Goal: Transaction & Acquisition: Obtain resource

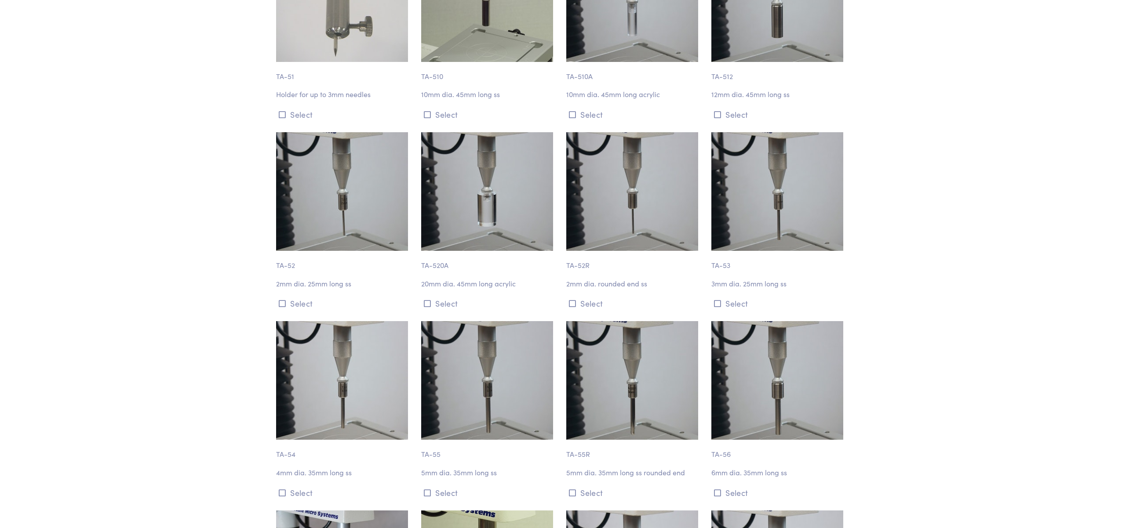
scroll to position [2242, 0]
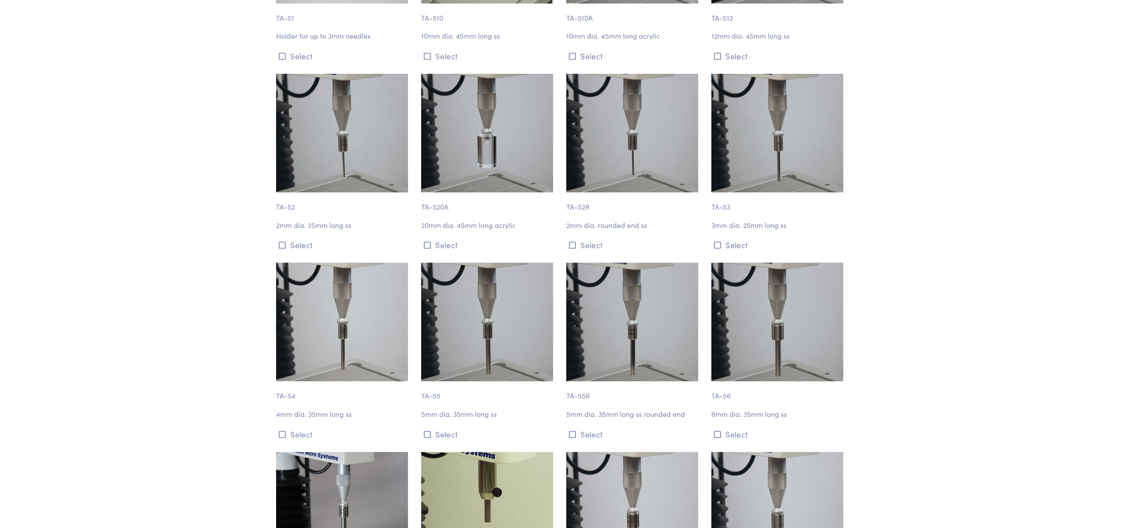
click at [553, 263] on img at bounding box center [487, 322] width 132 height 119
click at [556, 382] on p "TA-55" at bounding box center [488, 392] width 135 height 20
click at [553, 263] on img at bounding box center [487, 322] width 132 height 119
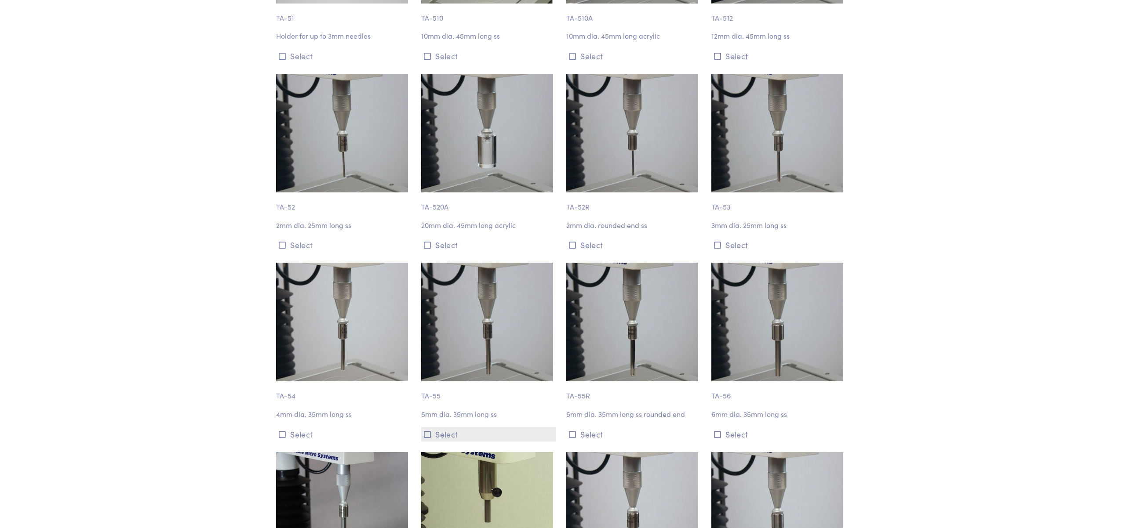
click at [556, 427] on button "Select" at bounding box center [488, 434] width 135 height 15
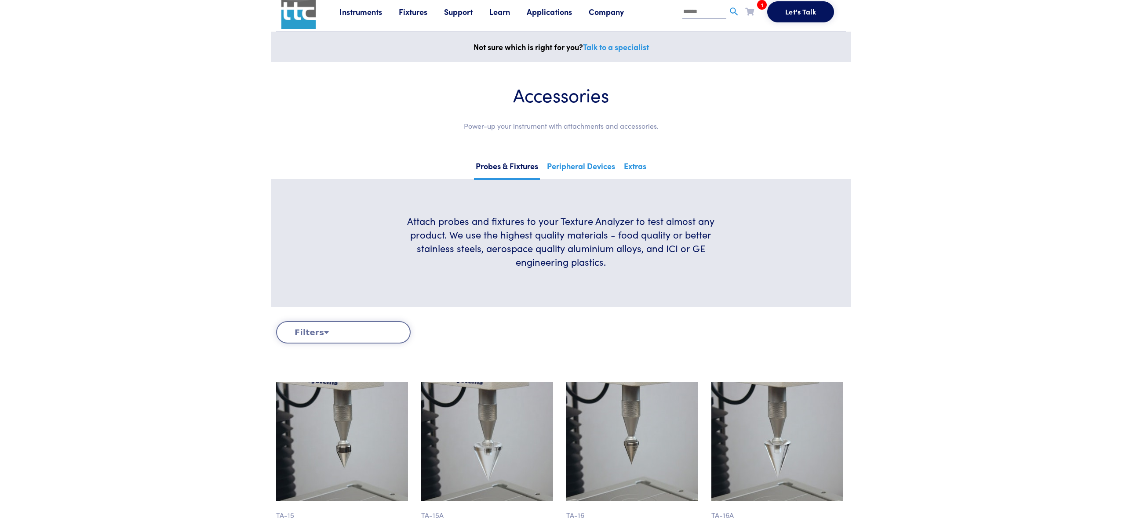
scroll to position [0, 0]
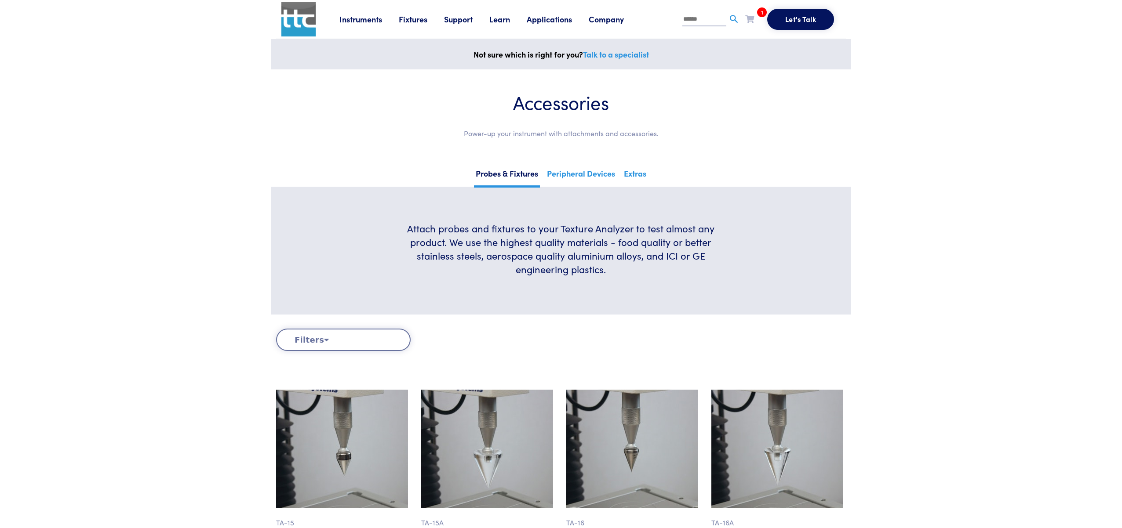
click at [397, 330] on button "Filters" at bounding box center [343, 340] width 135 height 22
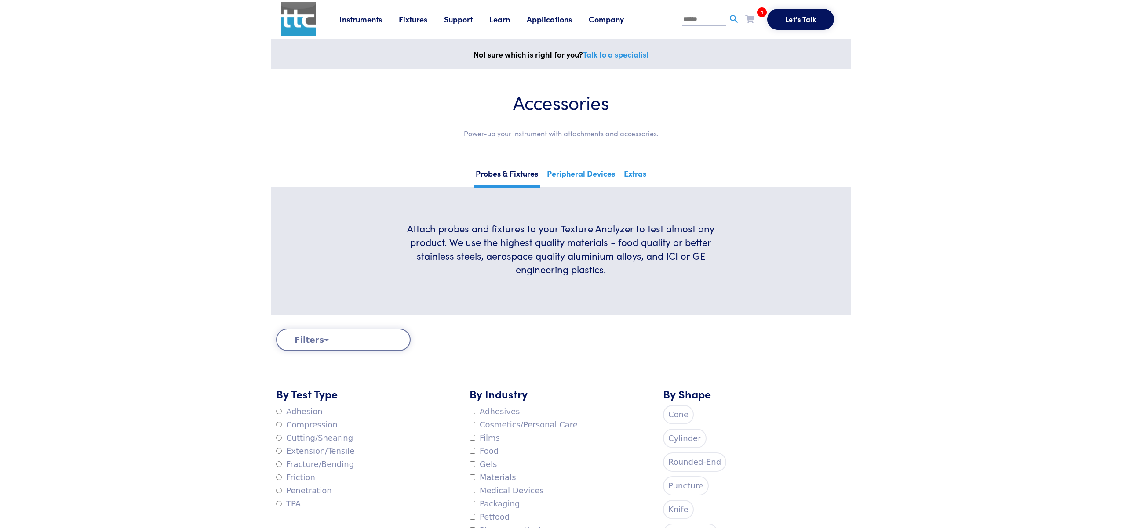
click at [394, 343] on button "Filters" at bounding box center [343, 340] width 135 height 22
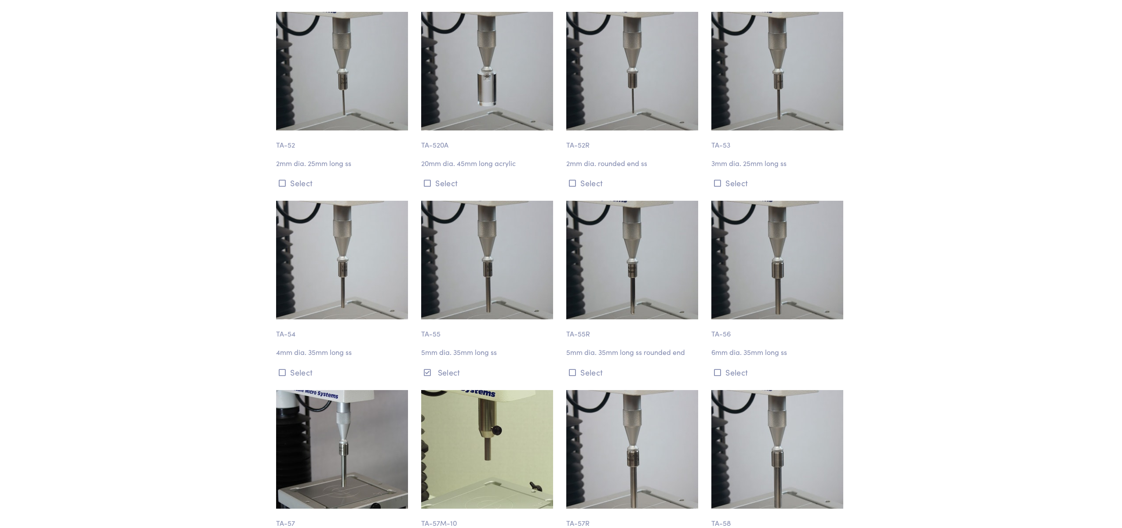
scroll to position [2330, 0]
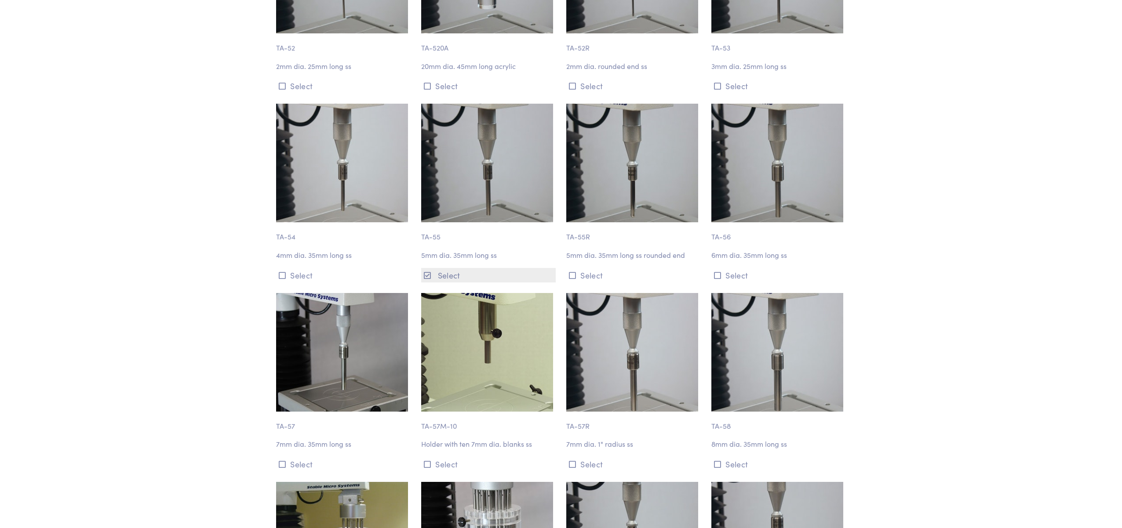
drag, startPoint x: 814, startPoint y: 141, endPoint x: 819, endPoint y: 136, distance: 7.5
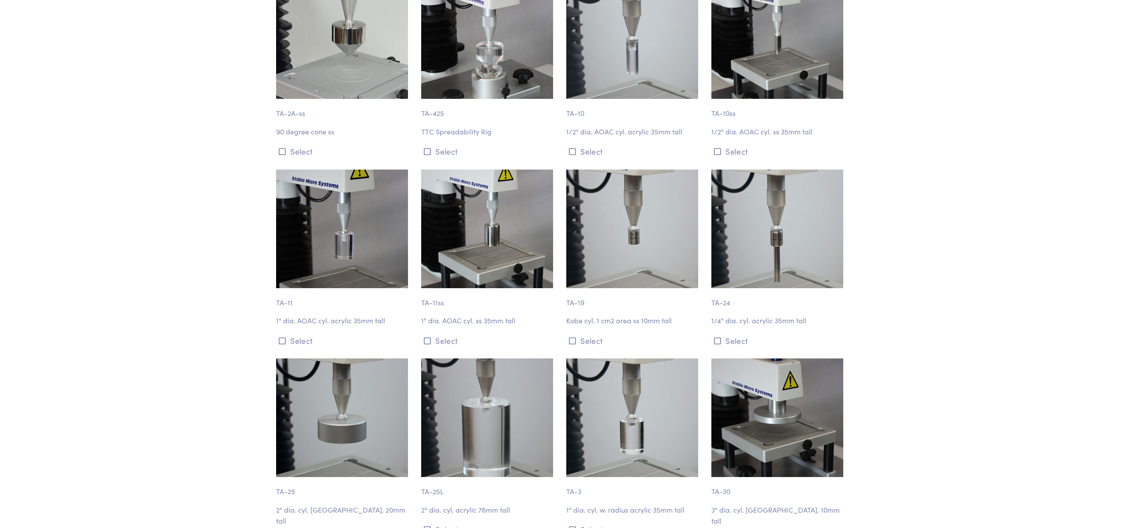
scroll to position [0, 0]
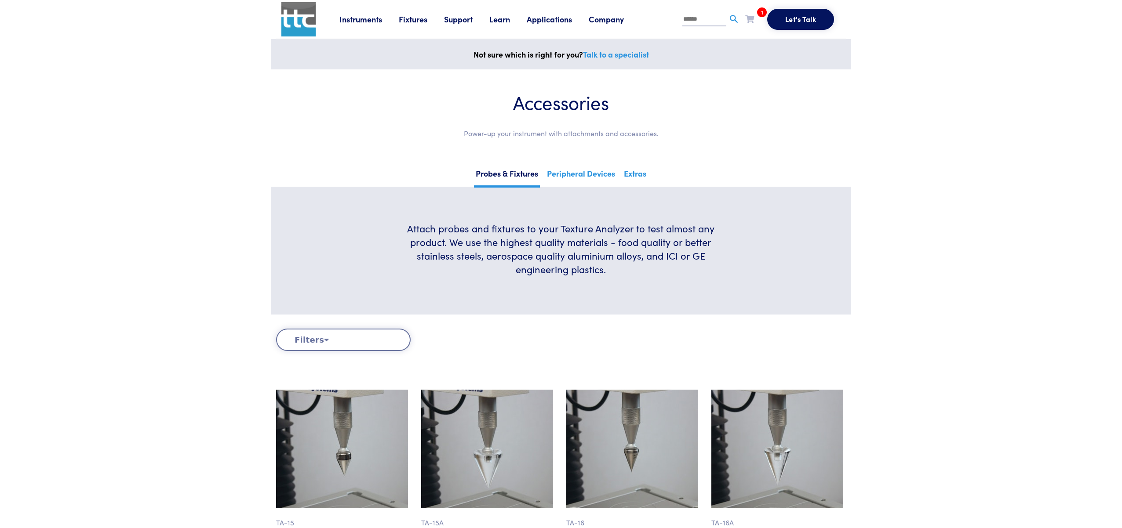
click at [755, 19] on li "1 TA-55 Request Clear Cart" at bounding box center [756, 21] width 22 height 18
click at [761, 11] on span "1" at bounding box center [762, 12] width 10 height 10
click at [703, 69] on span "TA-55" at bounding box center [704, 67] width 17 height 9
click at [761, 11] on span "1" at bounding box center [762, 12] width 10 height 10
click at [739, 92] on button "Request" at bounding box center [745, 94] width 63 height 21
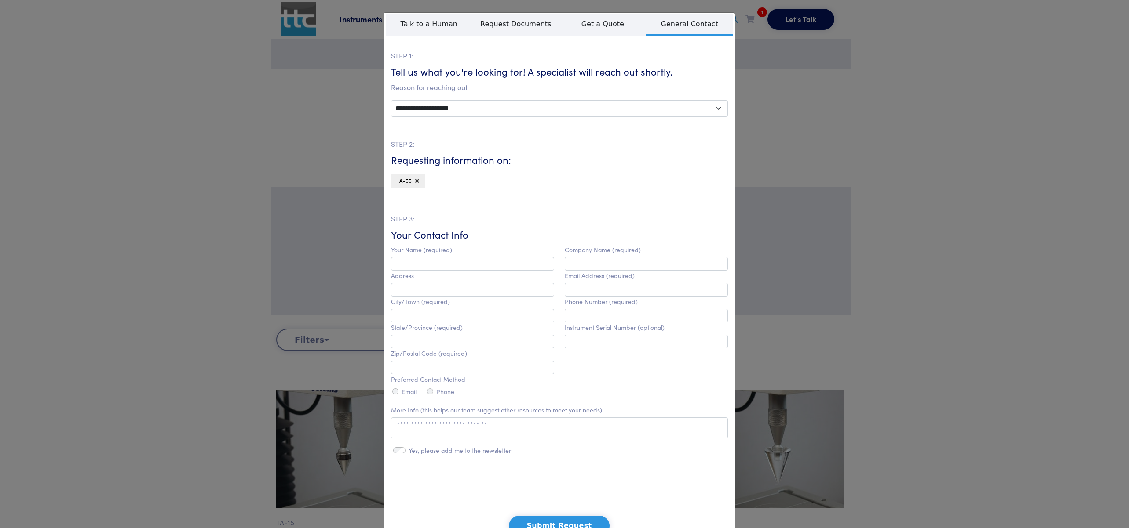
click at [922, 157] on div "**********" at bounding box center [564, 264] width 1129 height 528
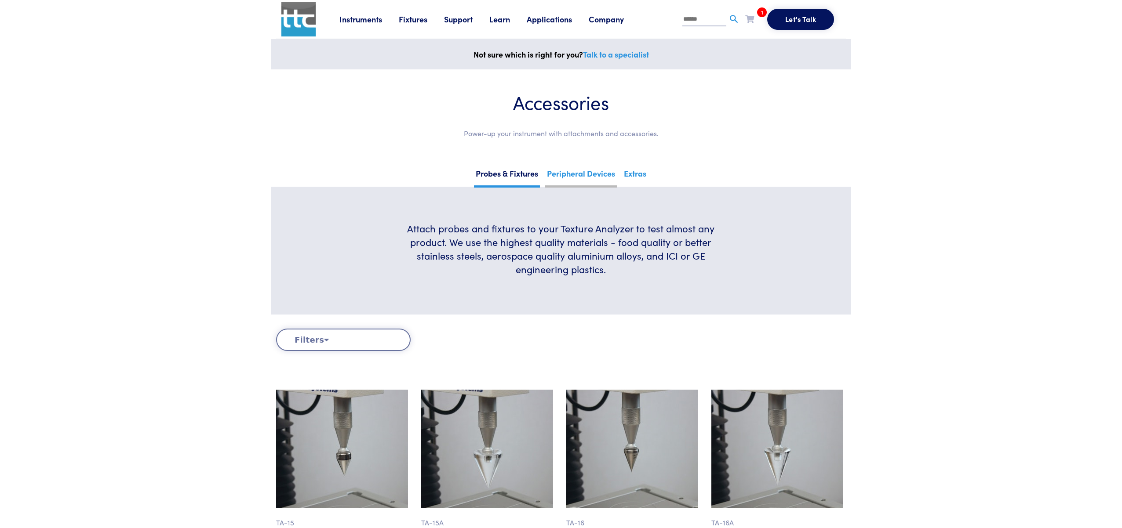
click at [609, 176] on link "Peripheral Devices" at bounding box center [581, 177] width 72 height 22
